Goal: Information Seeking & Learning: Learn about a topic

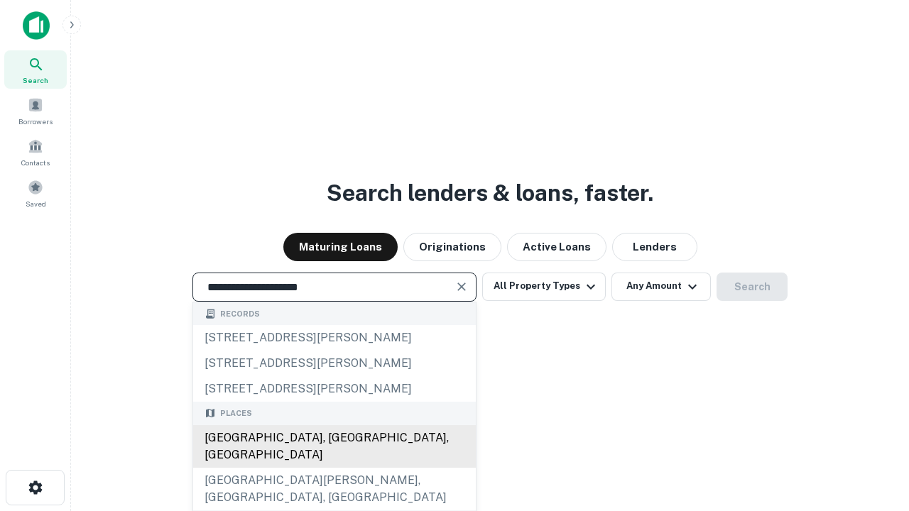
click at [334, 468] on div "[GEOGRAPHIC_DATA], [GEOGRAPHIC_DATA], [GEOGRAPHIC_DATA]" at bounding box center [334, 447] width 283 height 43
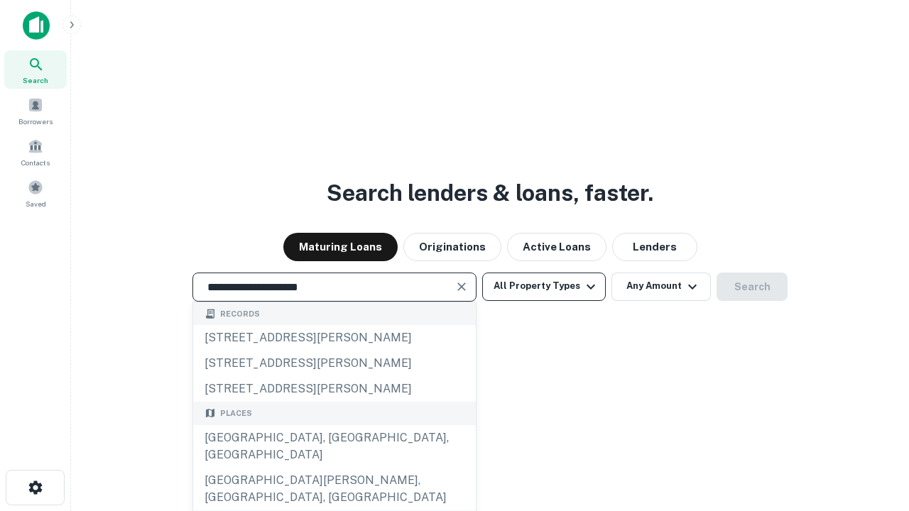
click at [544, 286] on button "All Property Types" at bounding box center [544, 287] width 124 height 28
type input "**********"
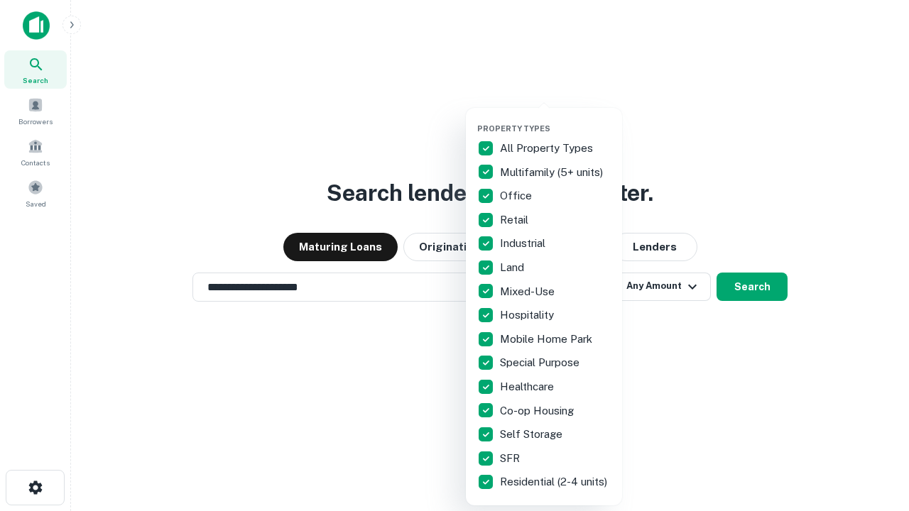
click at [556, 119] on button "button" at bounding box center [555, 119] width 156 height 1
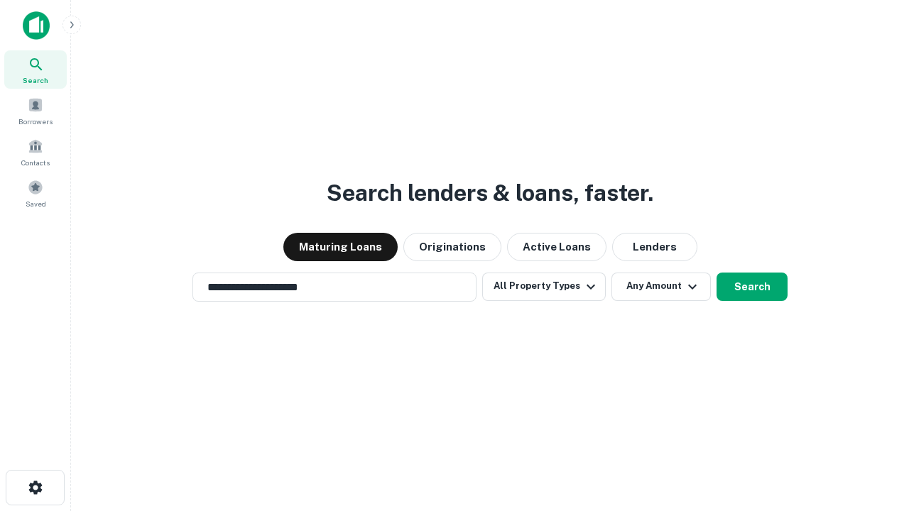
scroll to position [22, 0]
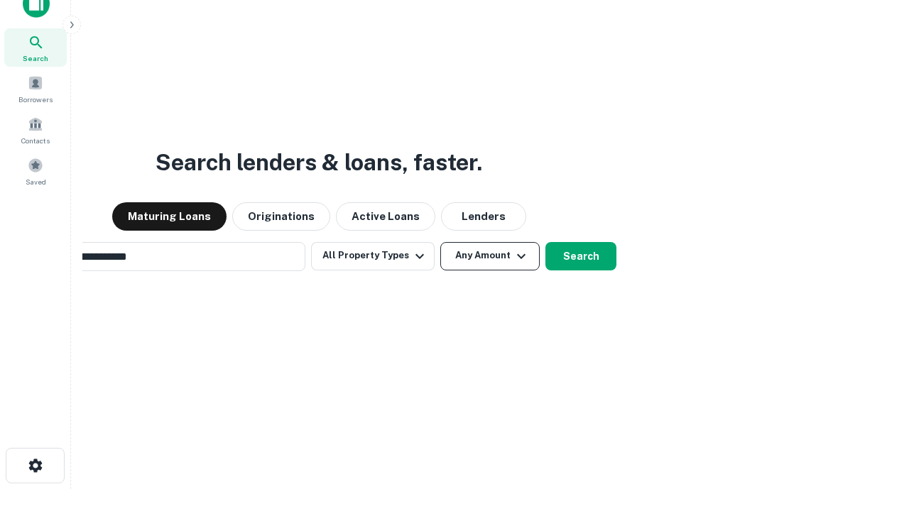
click at [440, 242] on button "Any Amount" at bounding box center [489, 256] width 99 height 28
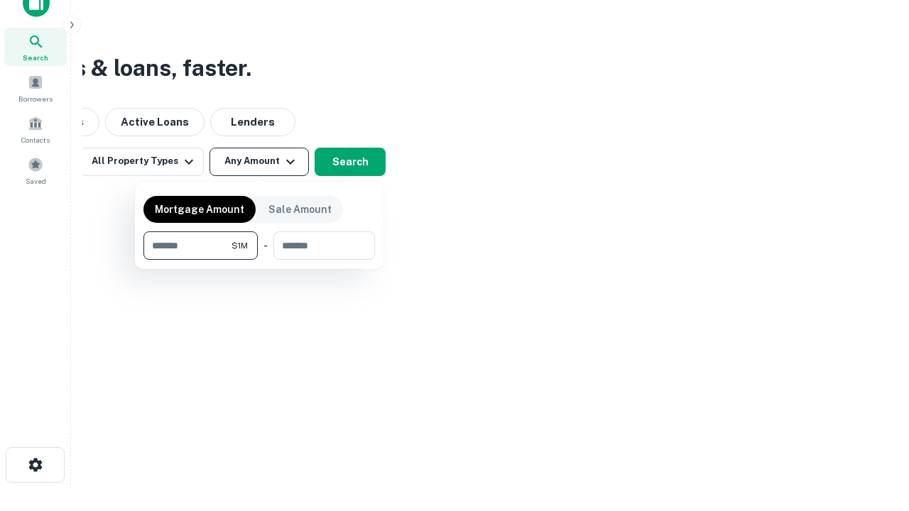
type input "*******"
click at [259, 260] on button "button" at bounding box center [259, 260] width 232 height 1
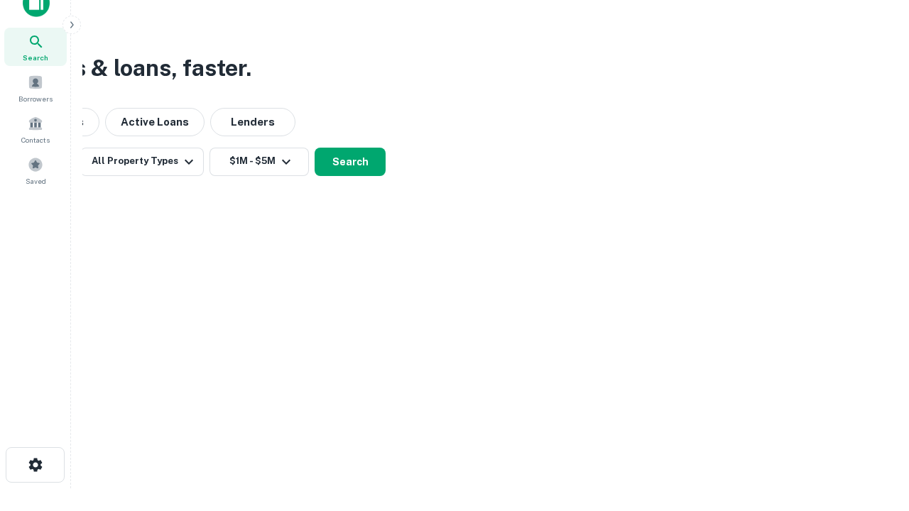
scroll to position [9, 262]
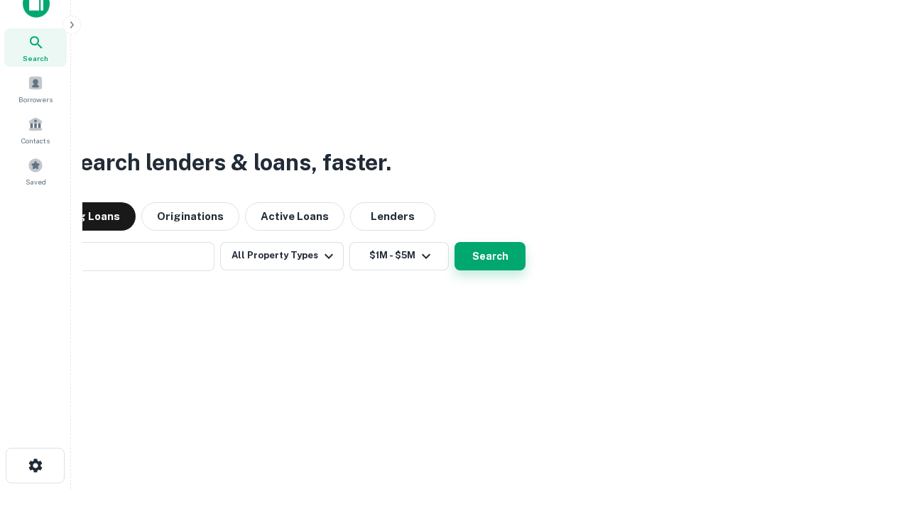
click at [455, 242] on button "Search" at bounding box center [490, 256] width 71 height 28
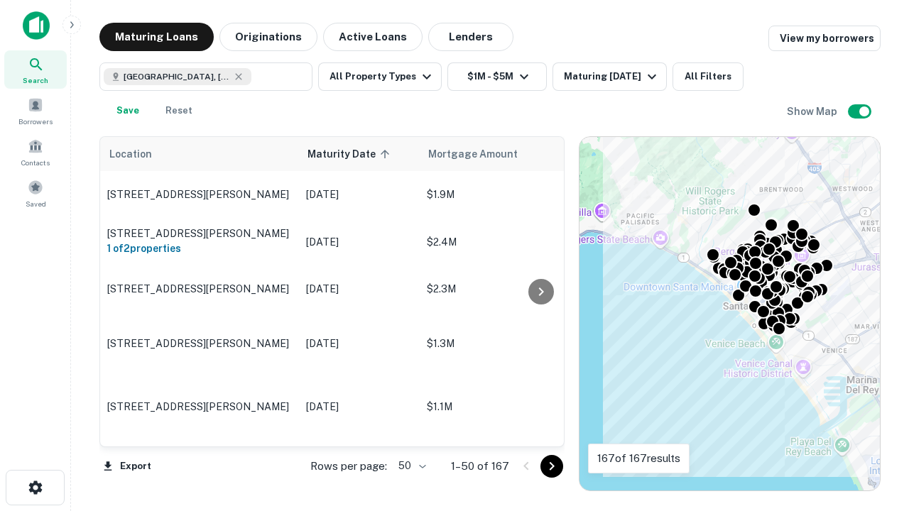
click at [410, 466] on body "Search Borrowers Contacts Saved Maturing Loans Originations Active Loans Lender…" at bounding box center [454, 255] width 909 height 511
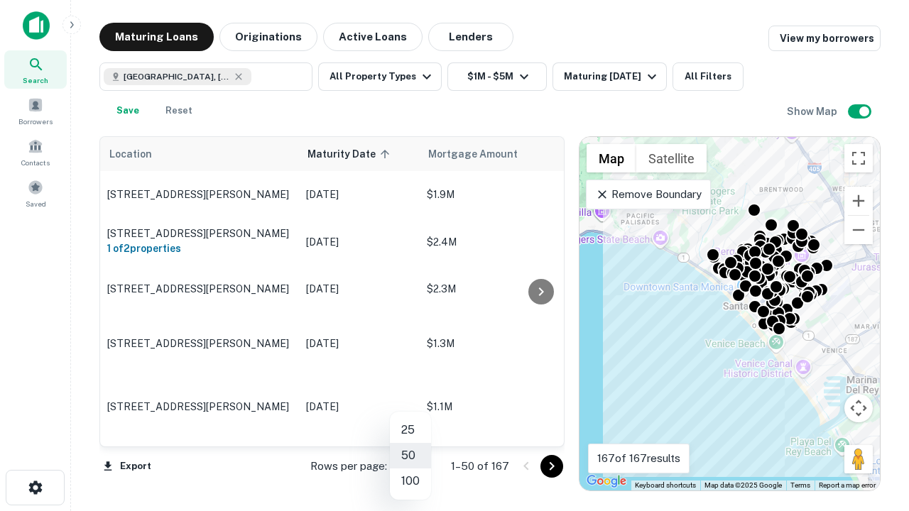
click at [411, 430] on li "25" at bounding box center [410, 431] width 41 height 26
